Goal: Task Accomplishment & Management: Manage account settings

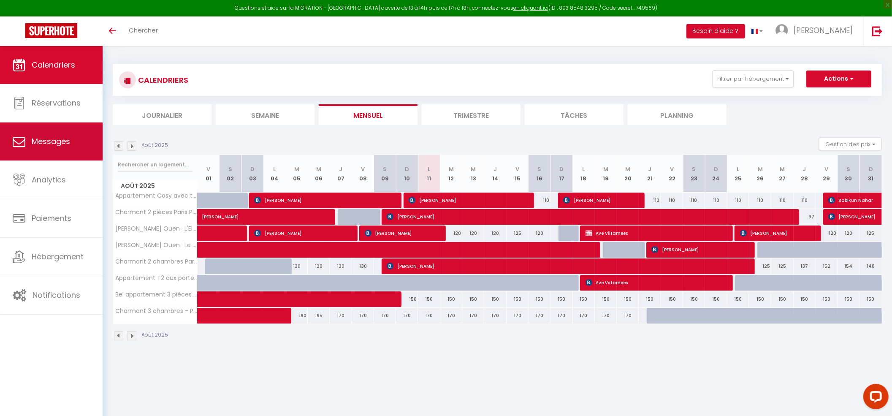
click at [42, 146] on span "Messages" at bounding box center [51, 141] width 38 height 11
select select "message"
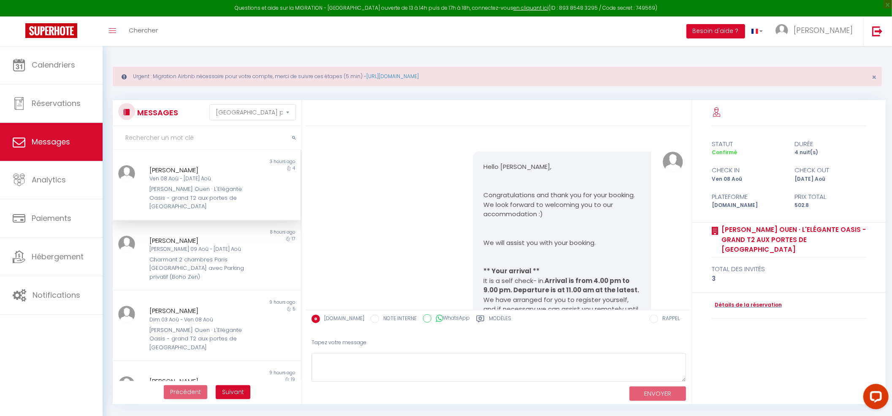
scroll to position [4812, 0]
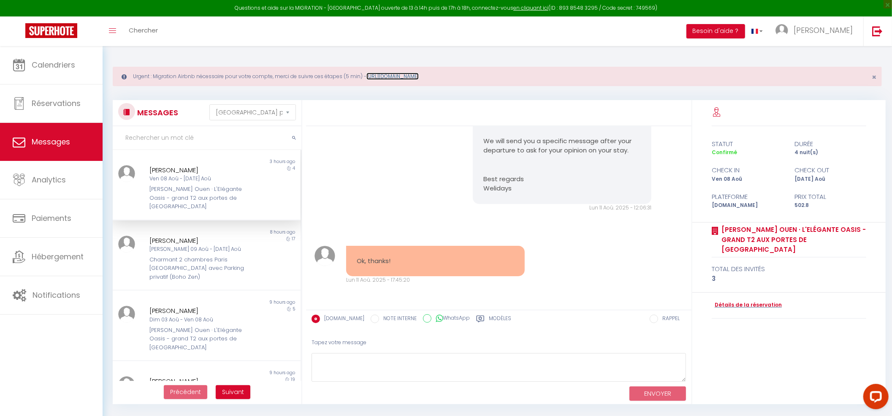
click at [400, 78] on link "[URL][DOMAIN_NAME]" at bounding box center [393, 76] width 52 height 7
click at [240, 174] on div "[PERSON_NAME]" at bounding box center [199, 170] width 98 height 10
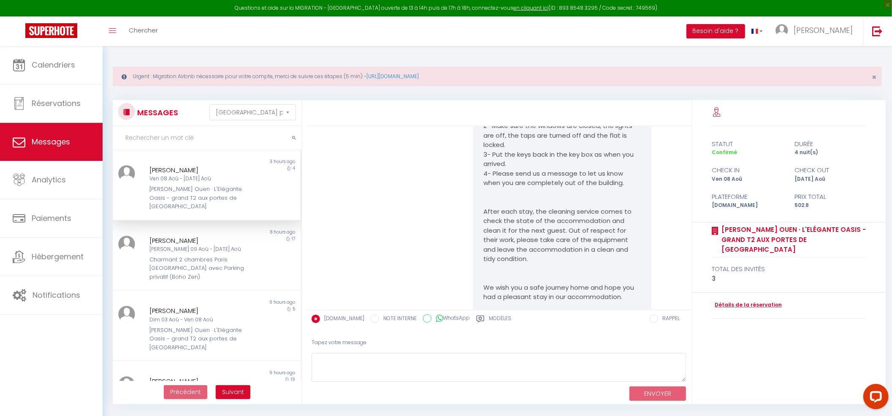
scroll to position [4474, 0]
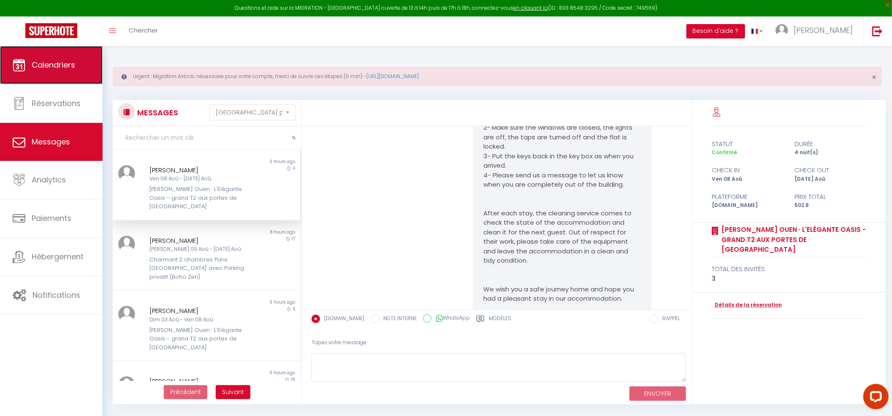
click at [49, 63] on span "Calendriers" at bounding box center [54, 65] width 44 height 11
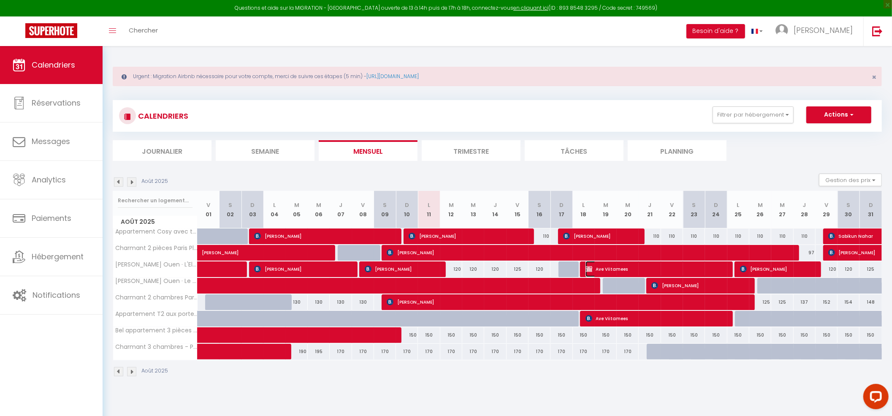
click at [617, 269] on span "Ave Viitamees" at bounding box center [655, 269] width 139 height 16
select select "OK"
select select "KO"
select select "0"
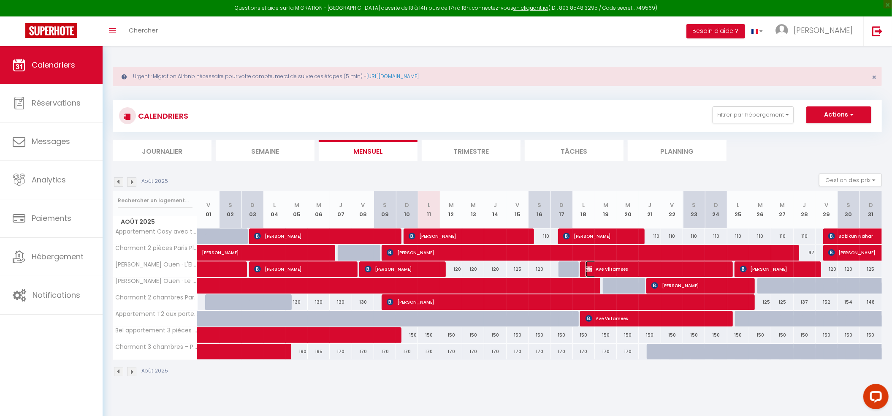
select select "0"
select select
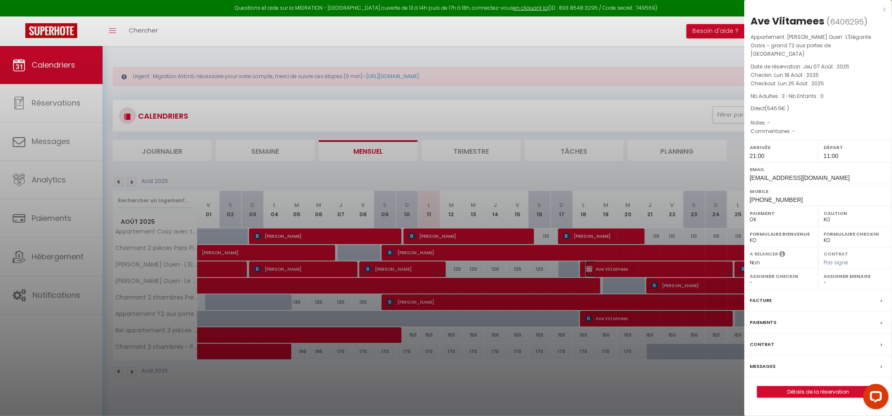
select select "38947"
click at [756, 362] on label "Messages" at bounding box center [763, 366] width 26 height 9
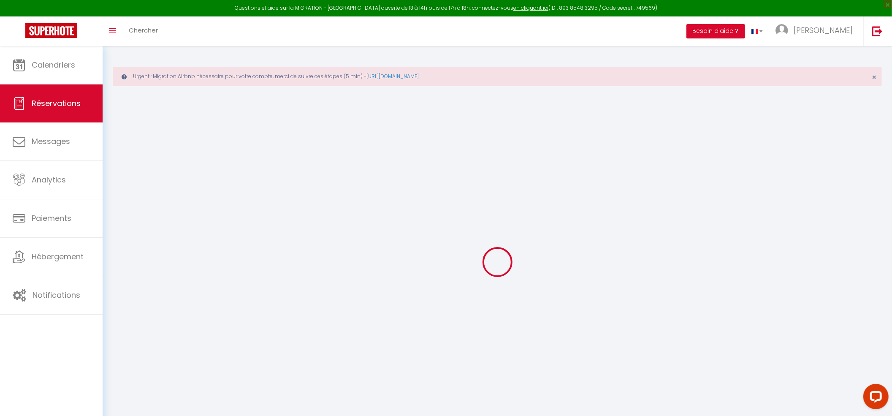
select select
checkbox input "false"
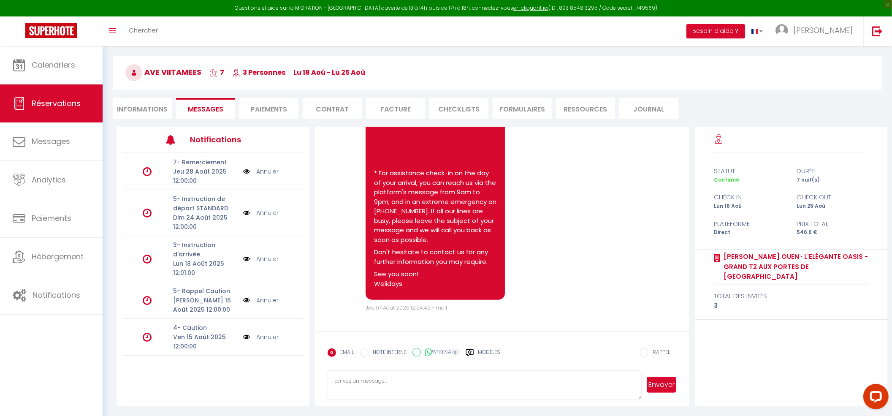
click at [141, 112] on li "Informations" at bounding box center [142, 108] width 59 height 21
select select "0"
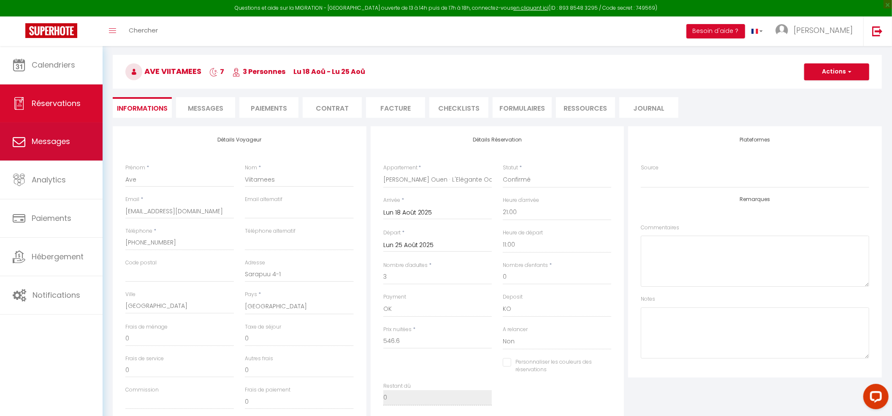
checkbox input "false"
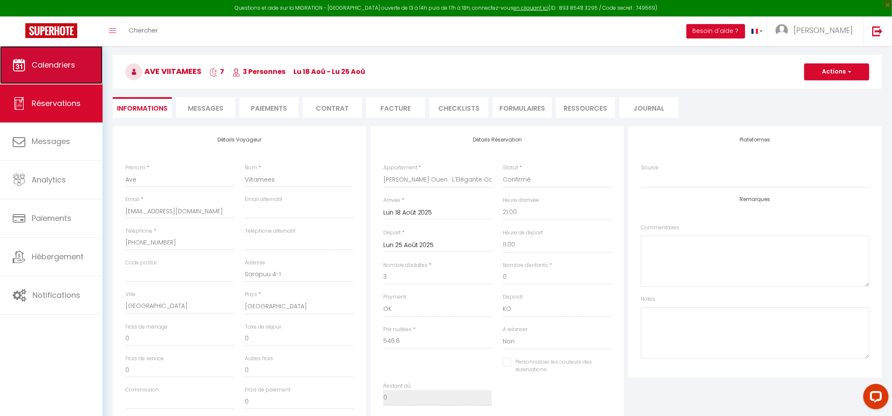
click at [33, 68] on span "Calendriers" at bounding box center [54, 65] width 44 height 11
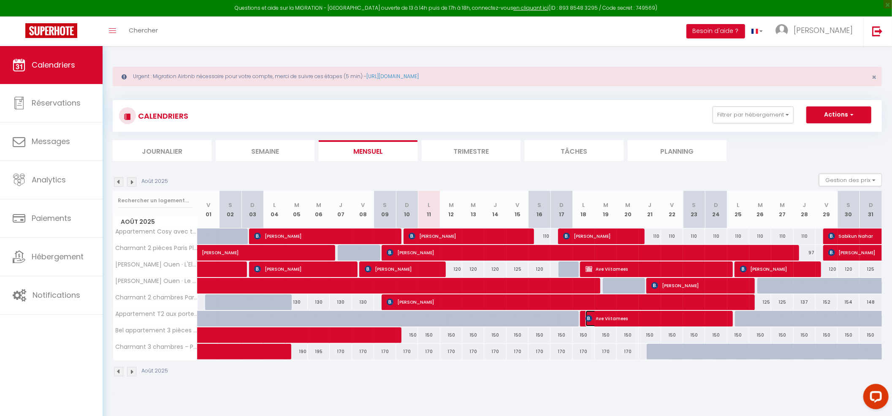
click at [624, 318] on span "Ave Viitamees" at bounding box center [655, 318] width 139 height 16
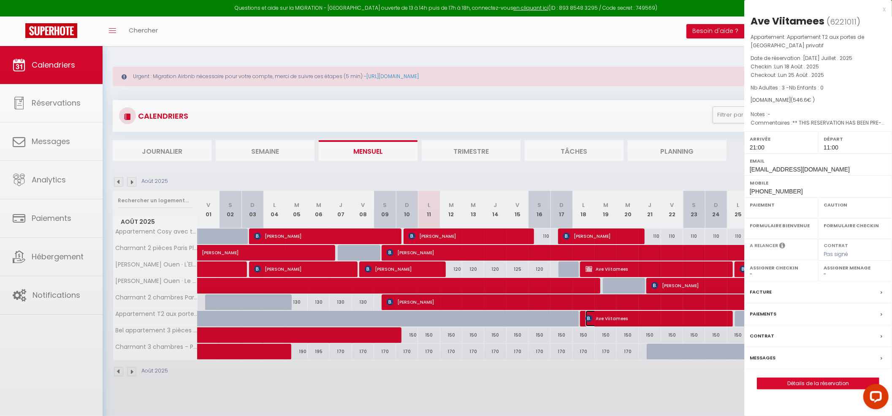
select select "OK"
select select "KO"
select select "1"
select select "0"
select select "1"
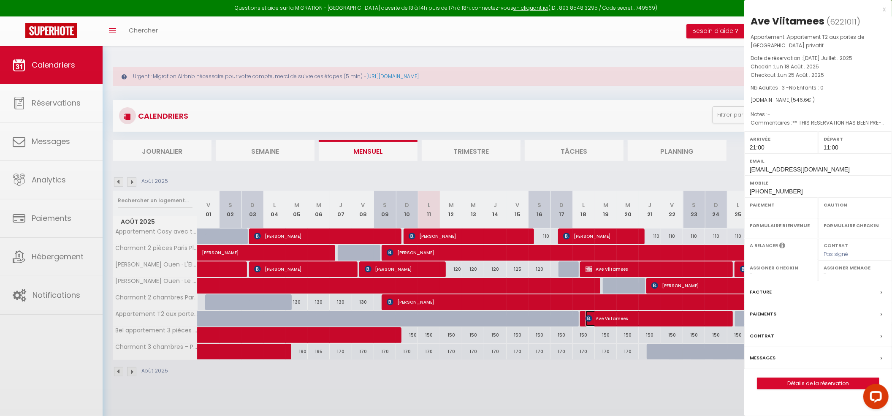
select select
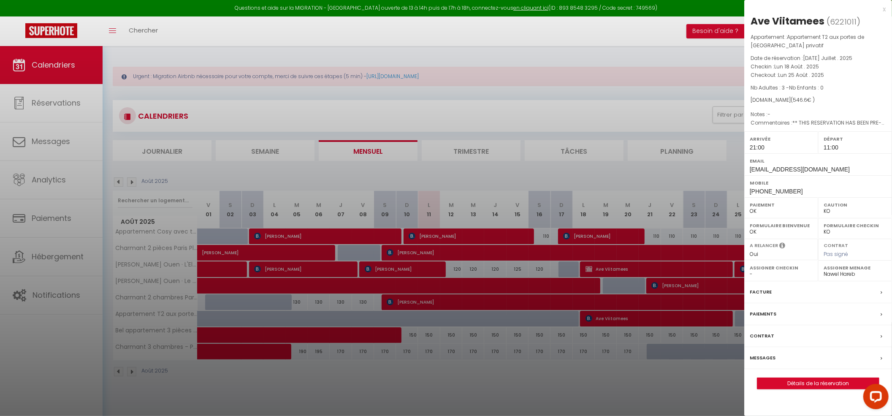
click at [601, 271] on div at bounding box center [446, 208] width 892 height 416
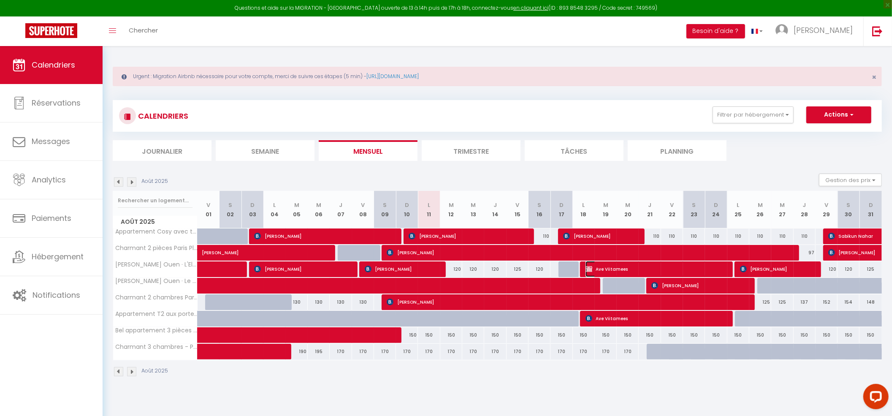
click at [601, 271] on span "Ave Viitamees" at bounding box center [655, 269] width 139 height 16
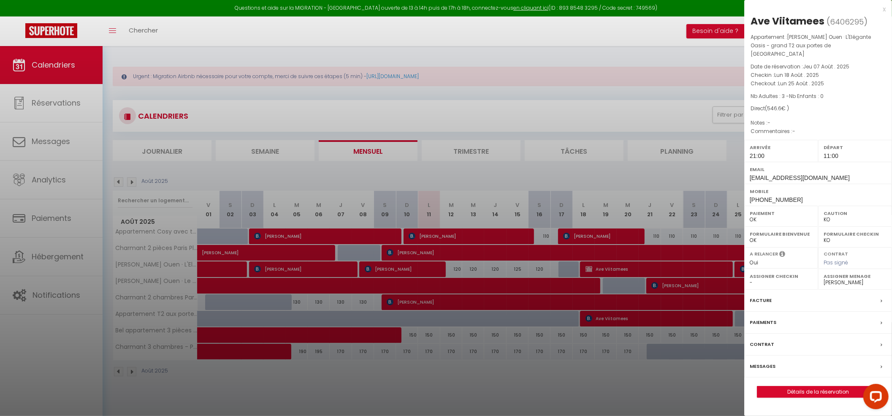
click at [833, 272] on label "Assigner Menage" at bounding box center [855, 276] width 63 height 8
click at [835, 279] on select "- [PERSON_NAME] [PERSON_NAME] Beneyettou SCI FUMEY INVEST [PERSON_NAME] Nawel H…" at bounding box center [855, 283] width 63 height 8
select select "50665"
click at [824, 279] on select "- [PERSON_NAME] [PERSON_NAME] Beneyettou SCI FUMEY INVEST [PERSON_NAME] Nawel H…" at bounding box center [855, 283] width 63 height 8
click at [658, 384] on div at bounding box center [446, 208] width 892 height 416
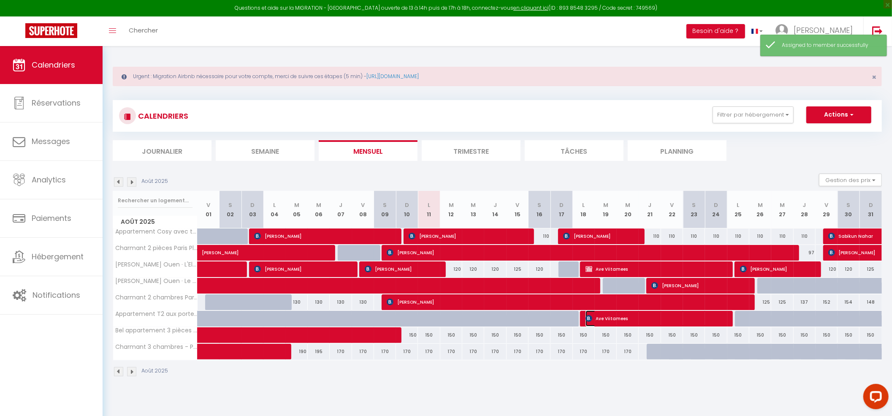
click at [593, 324] on span "Ave Viitamees" at bounding box center [655, 318] width 139 height 16
select select "1"
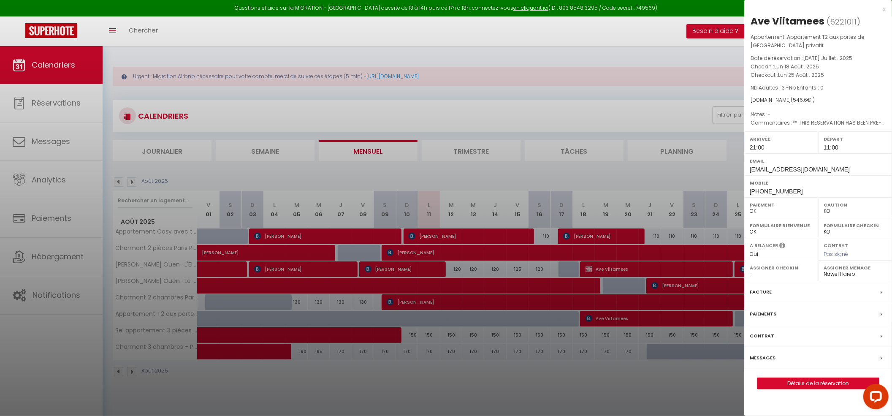
click at [839, 276] on select "- [PERSON_NAME] [PERSON_NAME] Beneyettou SCI FUMEY INVEST [PERSON_NAME] Nawel H…" at bounding box center [855, 274] width 63 height 8
select select
click at [824, 272] on select "- [PERSON_NAME] [PERSON_NAME] Beneyettou SCI FUMEY INVEST [PERSON_NAME] Nawel H…" at bounding box center [855, 274] width 63 height 8
click at [580, 398] on div at bounding box center [446, 208] width 892 height 416
